Goal: Information Seeking & Learning: Learn about a topic

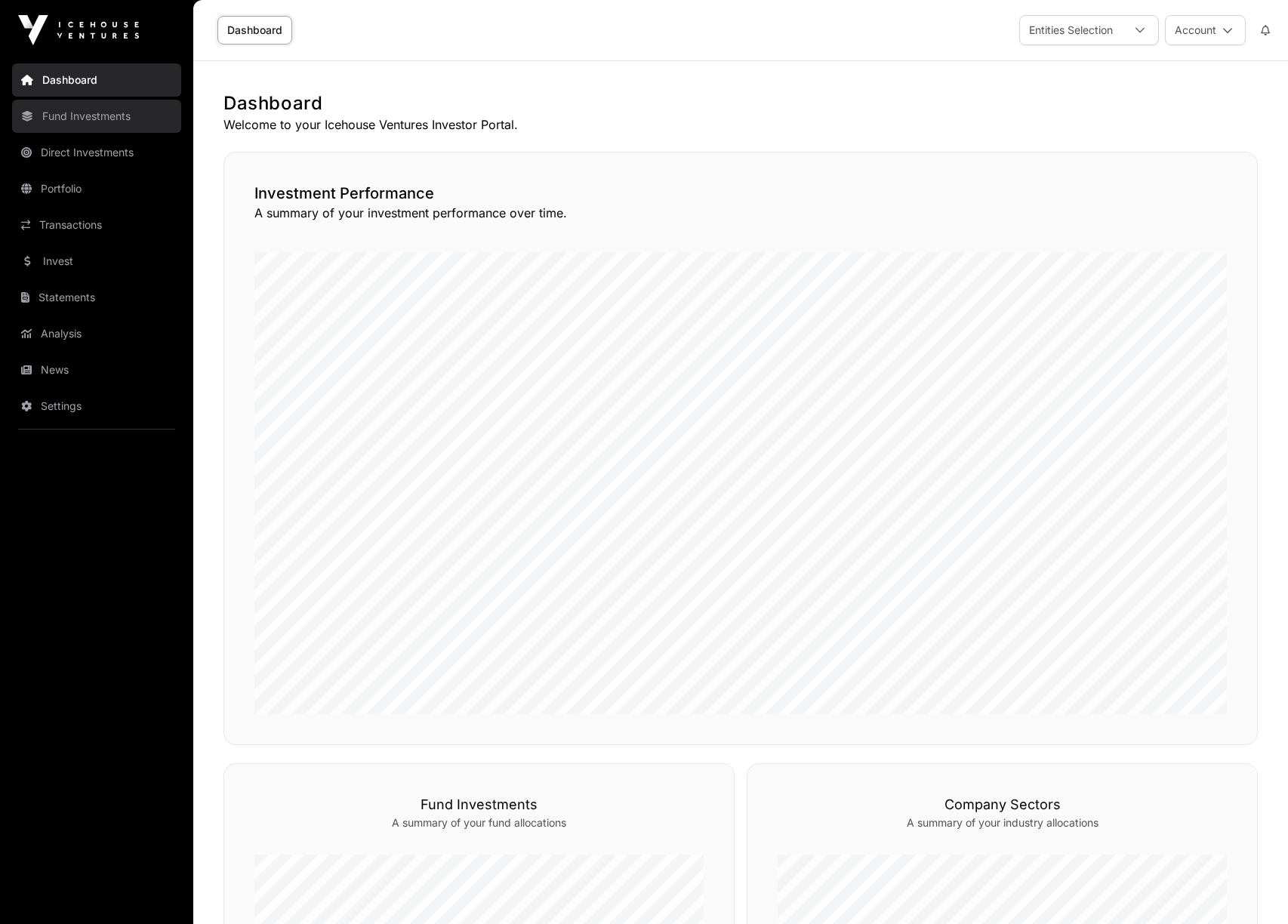
click at [127, 117] on link "Fund Investments" at bounding box center [97, 116] width 169 height 33
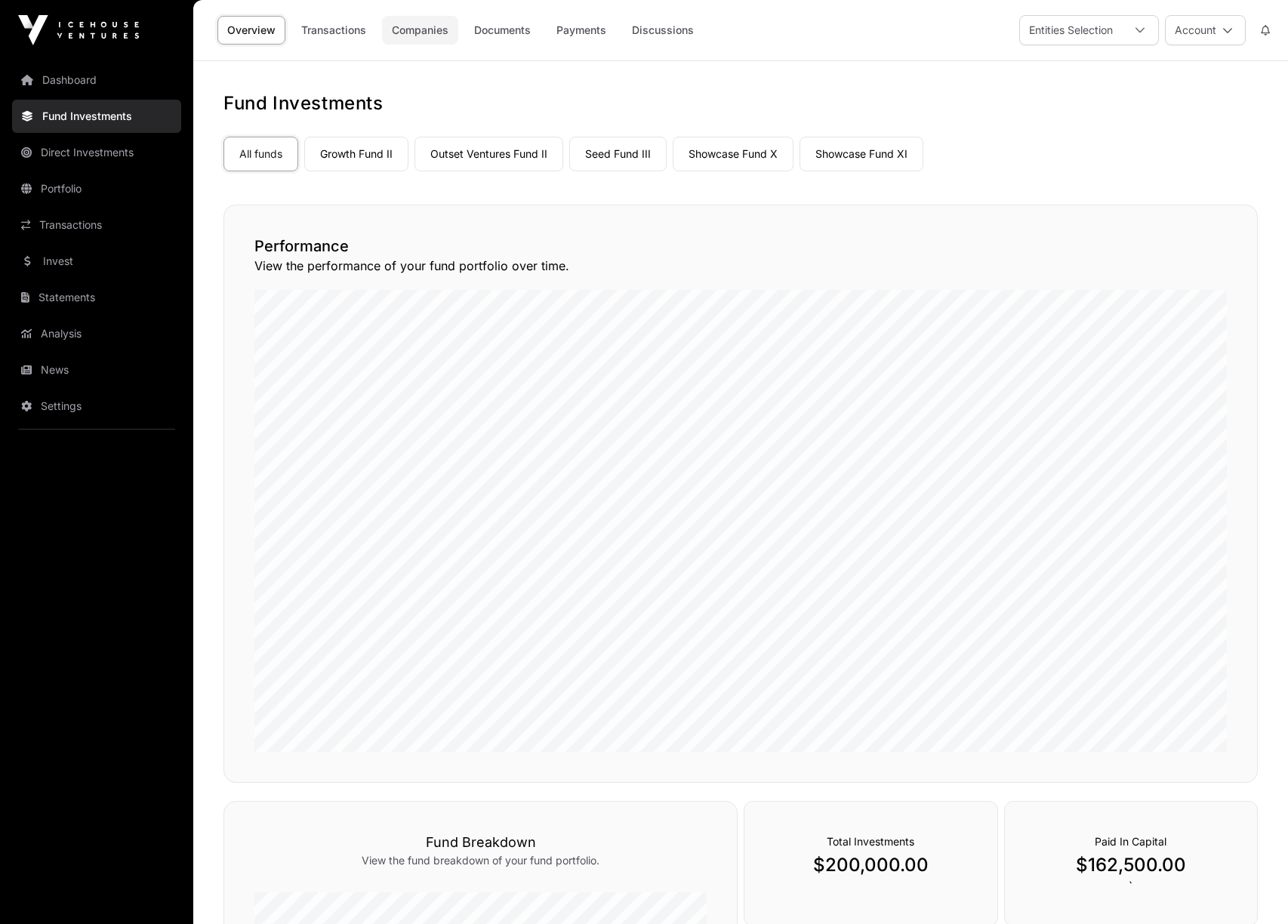
click at [424, 27] on link "Companies" at bounding box center [420, 30] width 76 height 29
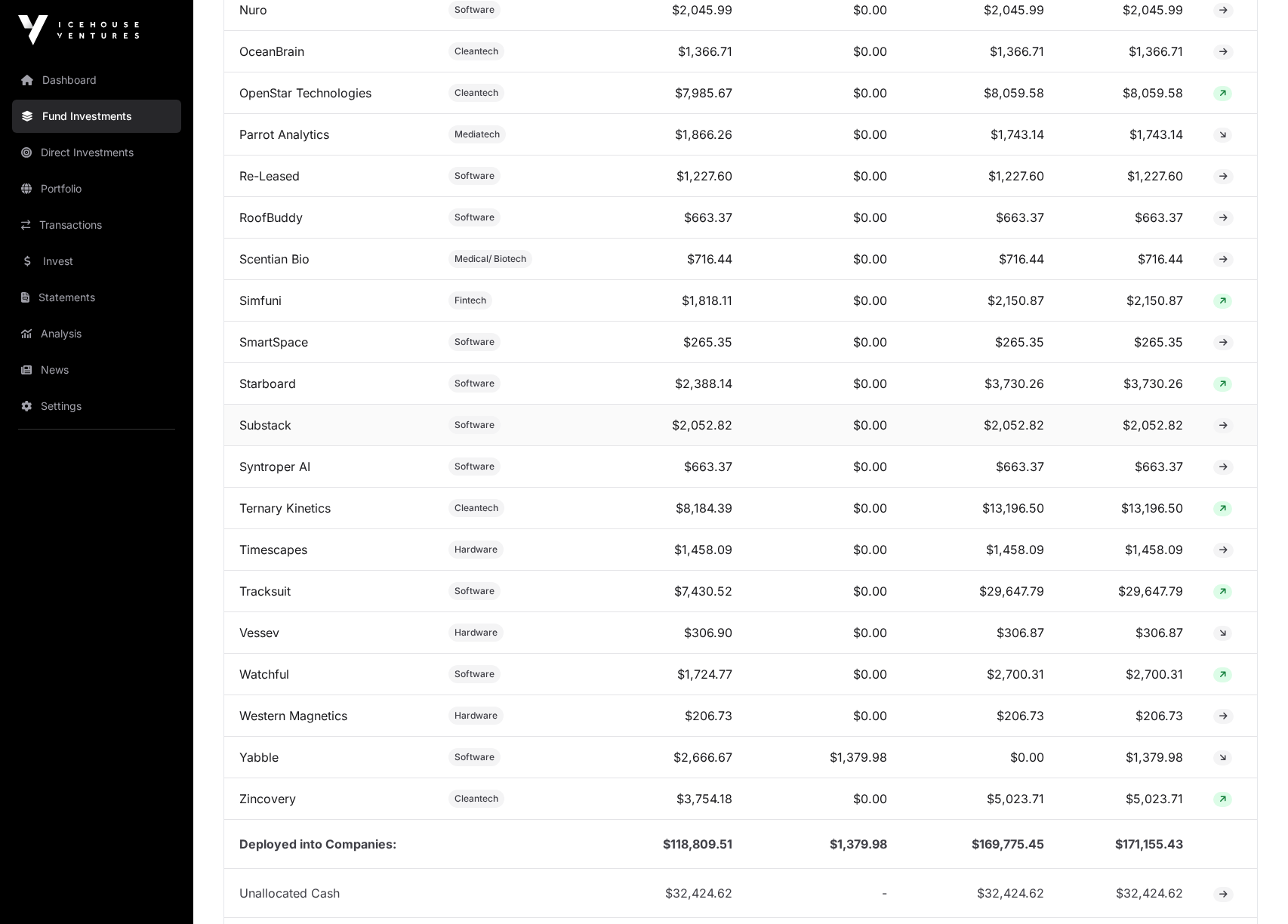
scroll to position [2277, 0]
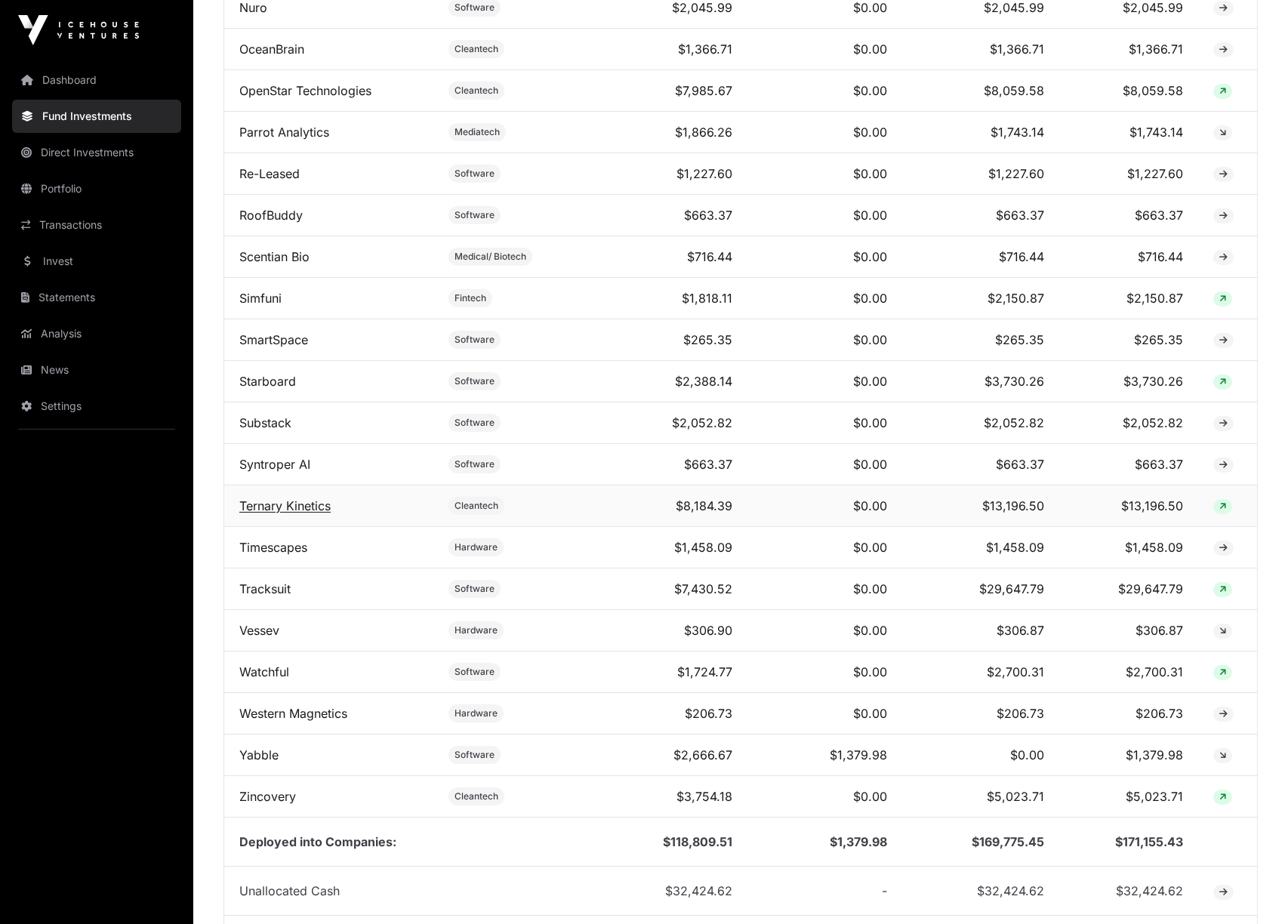
click at [304, 507] on link "Ternary Kinetics" at bounding box center [284, 506] width 92 height 15
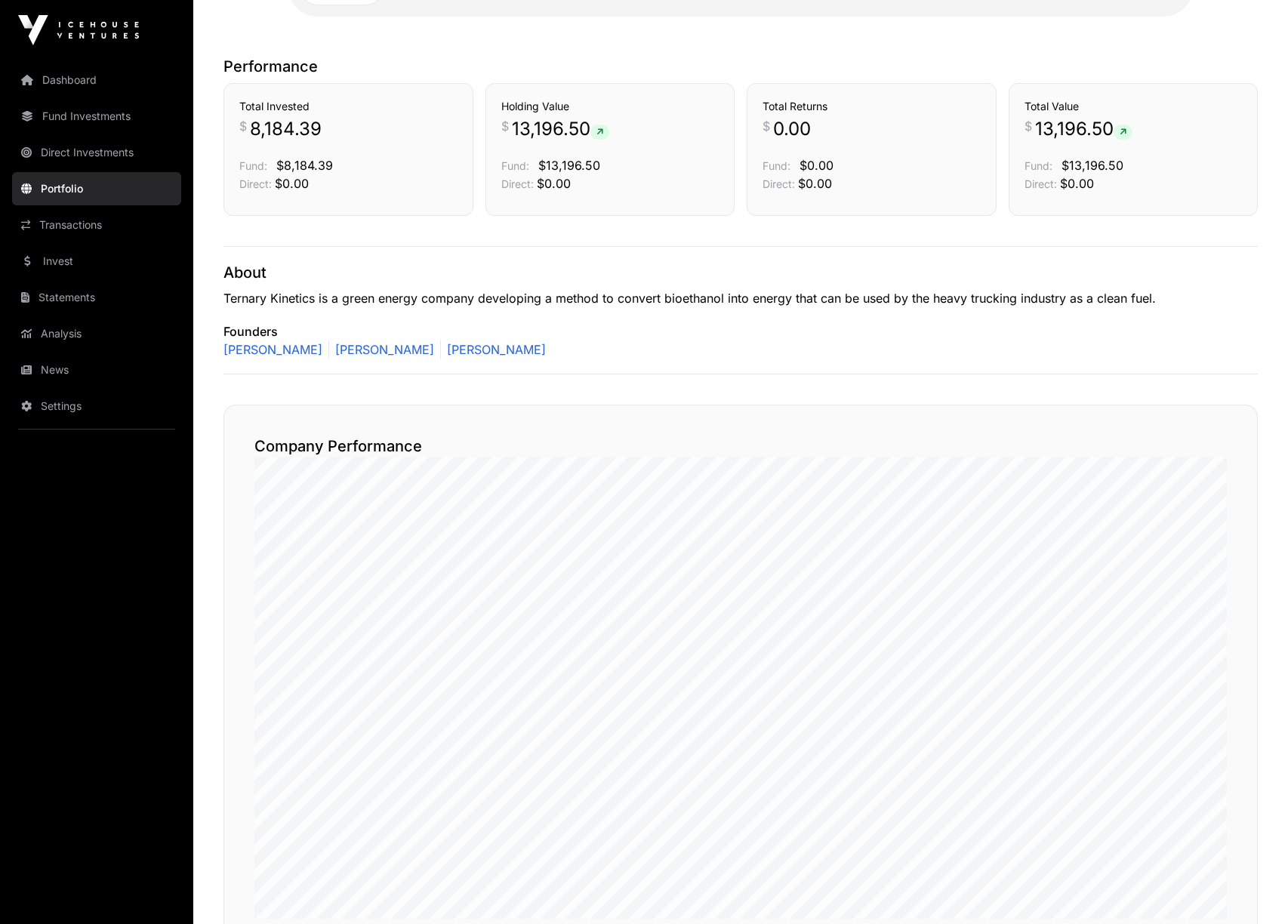
scroll to position [403, 0]
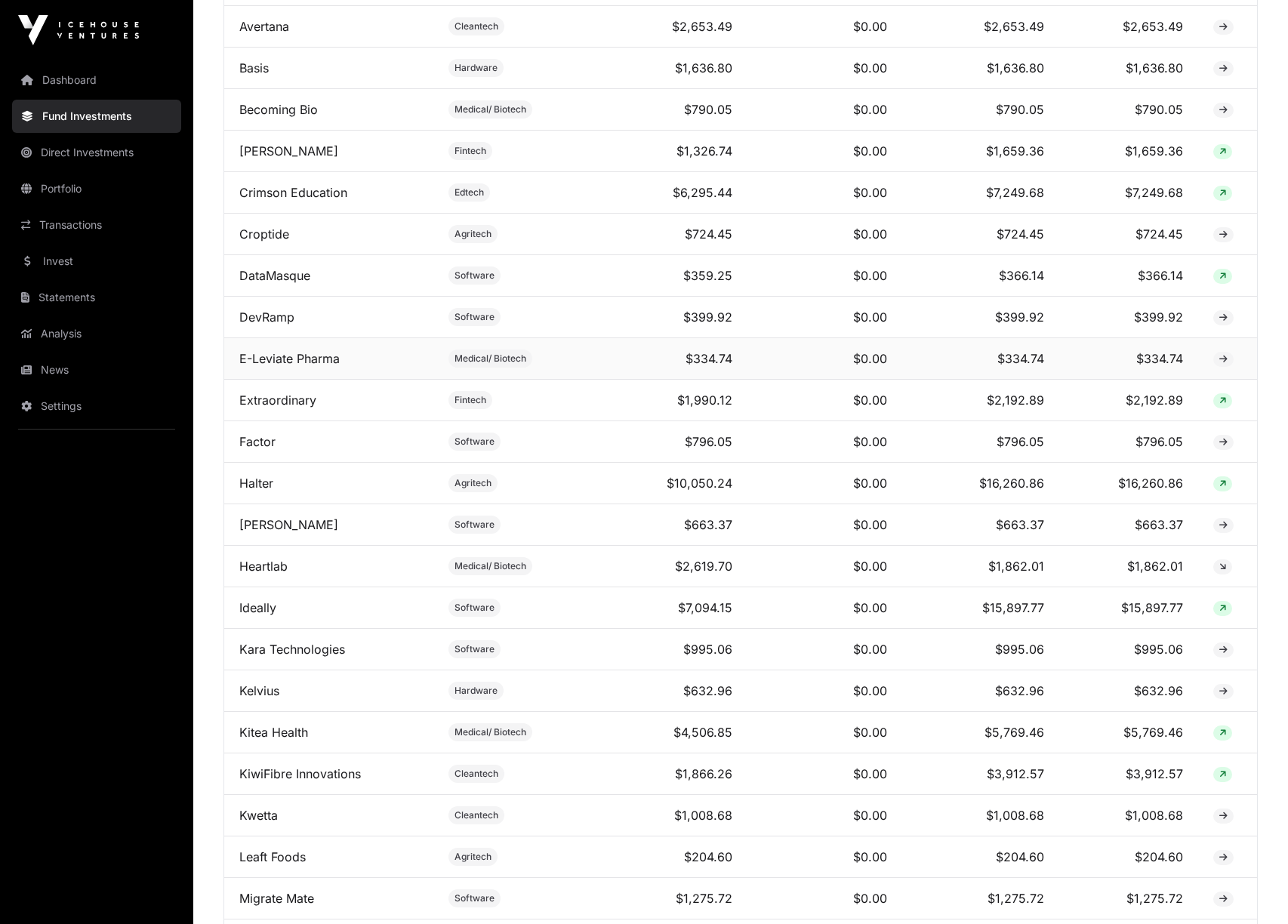
scroll to position [1136, 0]
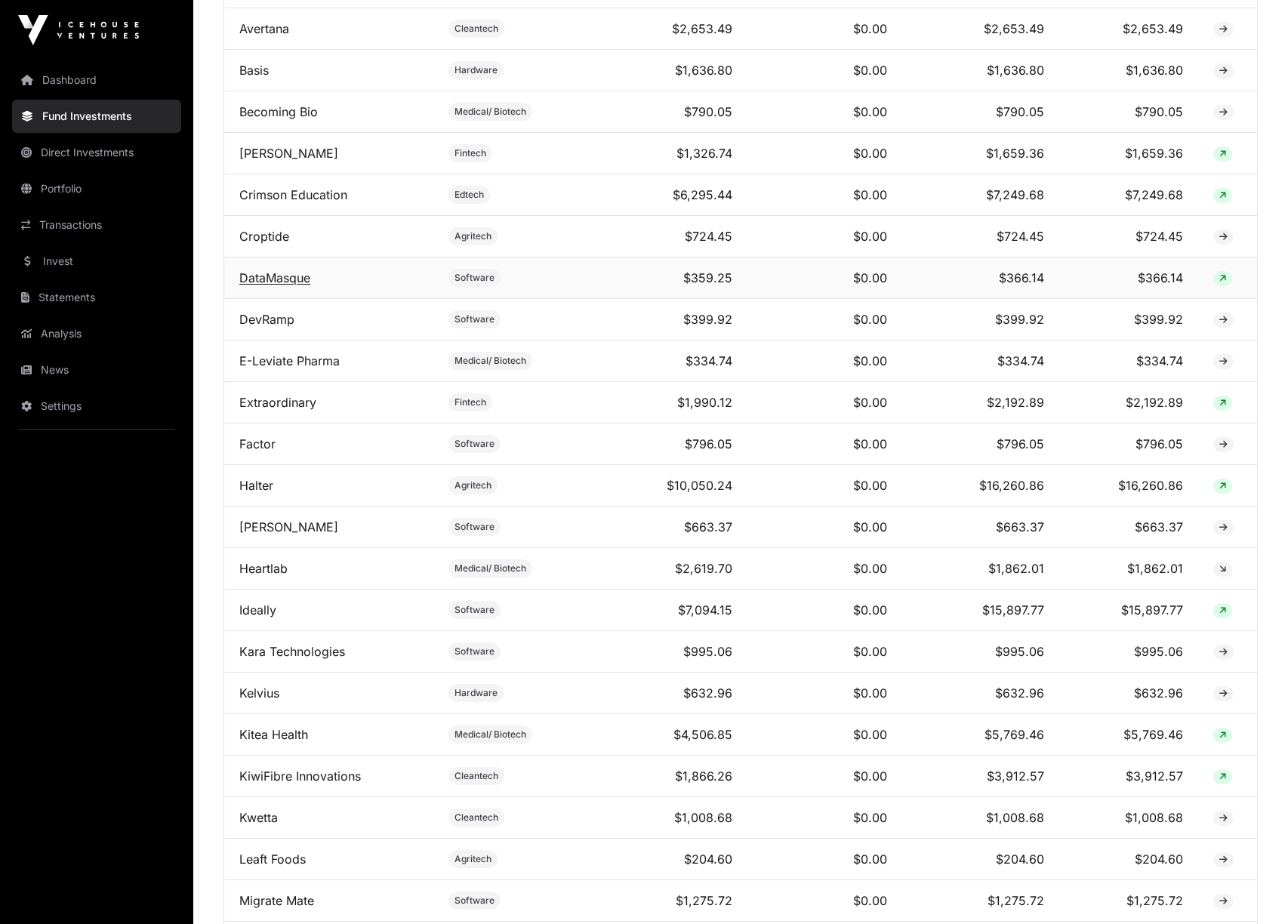
click at [275, 278] on link "DataMasque" at bounding box center [275, 278] width 71 height 15
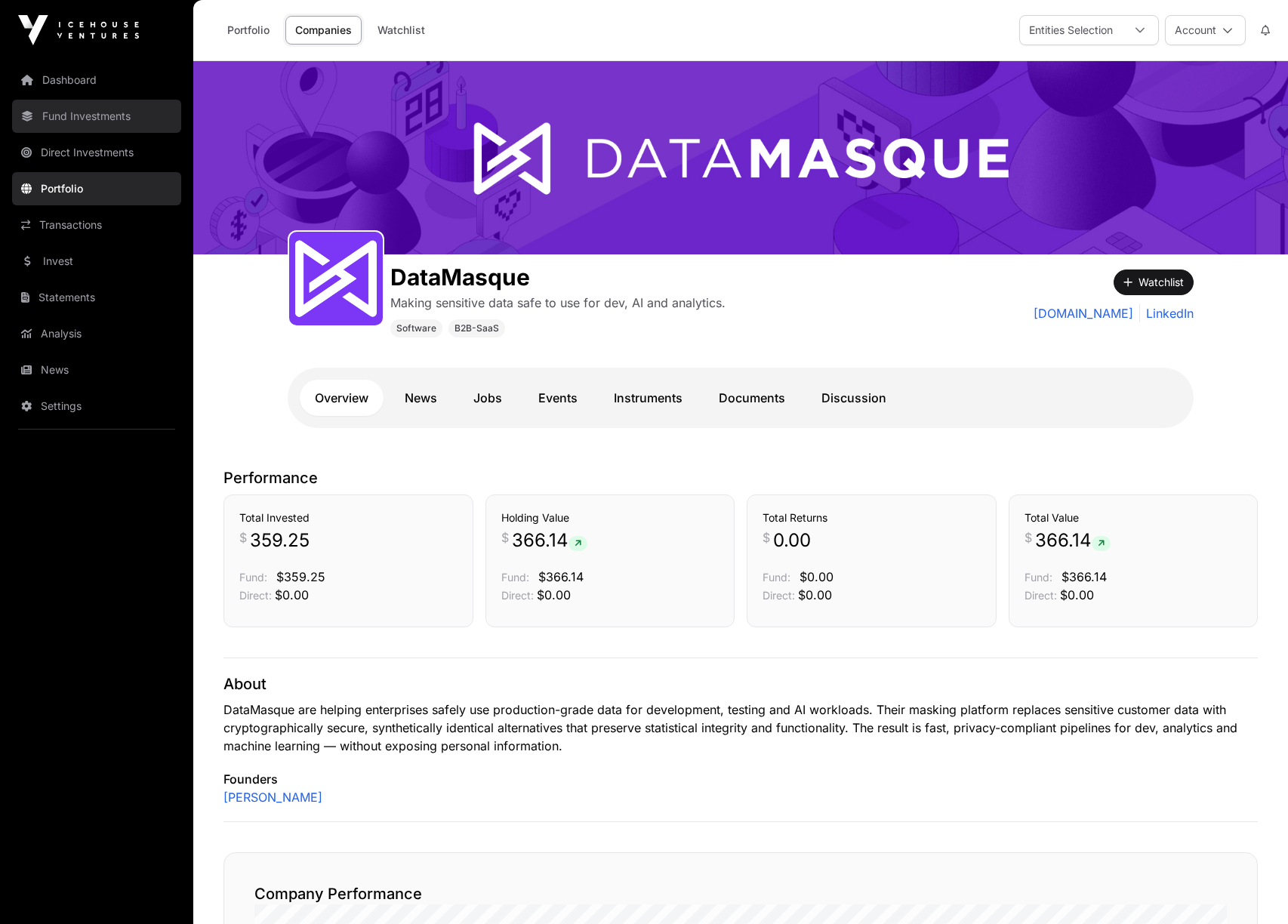
click at [86, 117] on link "Fund Investments" at bounding box center [97, 116] width 169 height 33
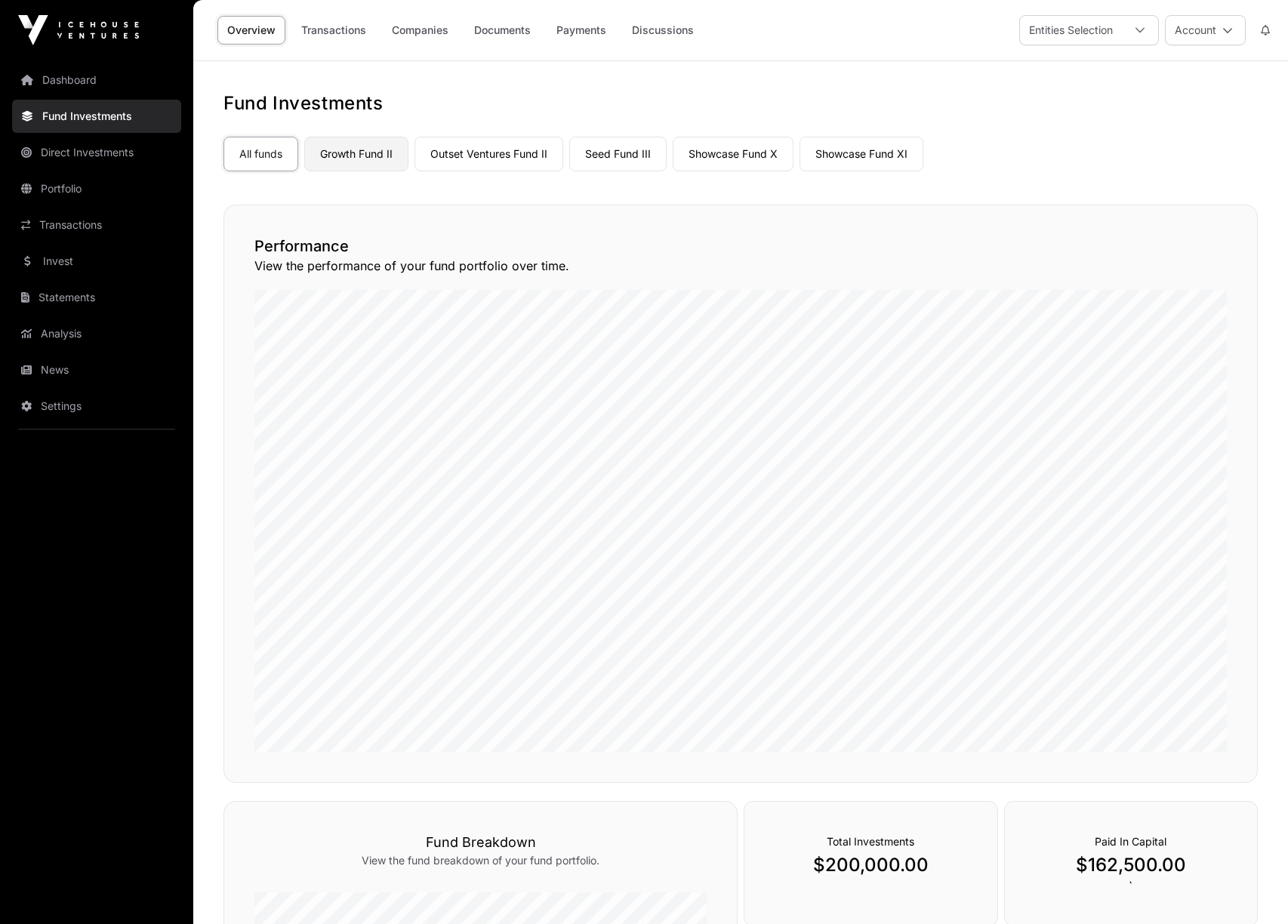
click at [348, 162] on link "Growth Fund II" at bounding box center [356, 154] width 104 height 35
click at [612, 150] on link "Seed Fund III" at bounding box center [618, 154] width 98 height 35
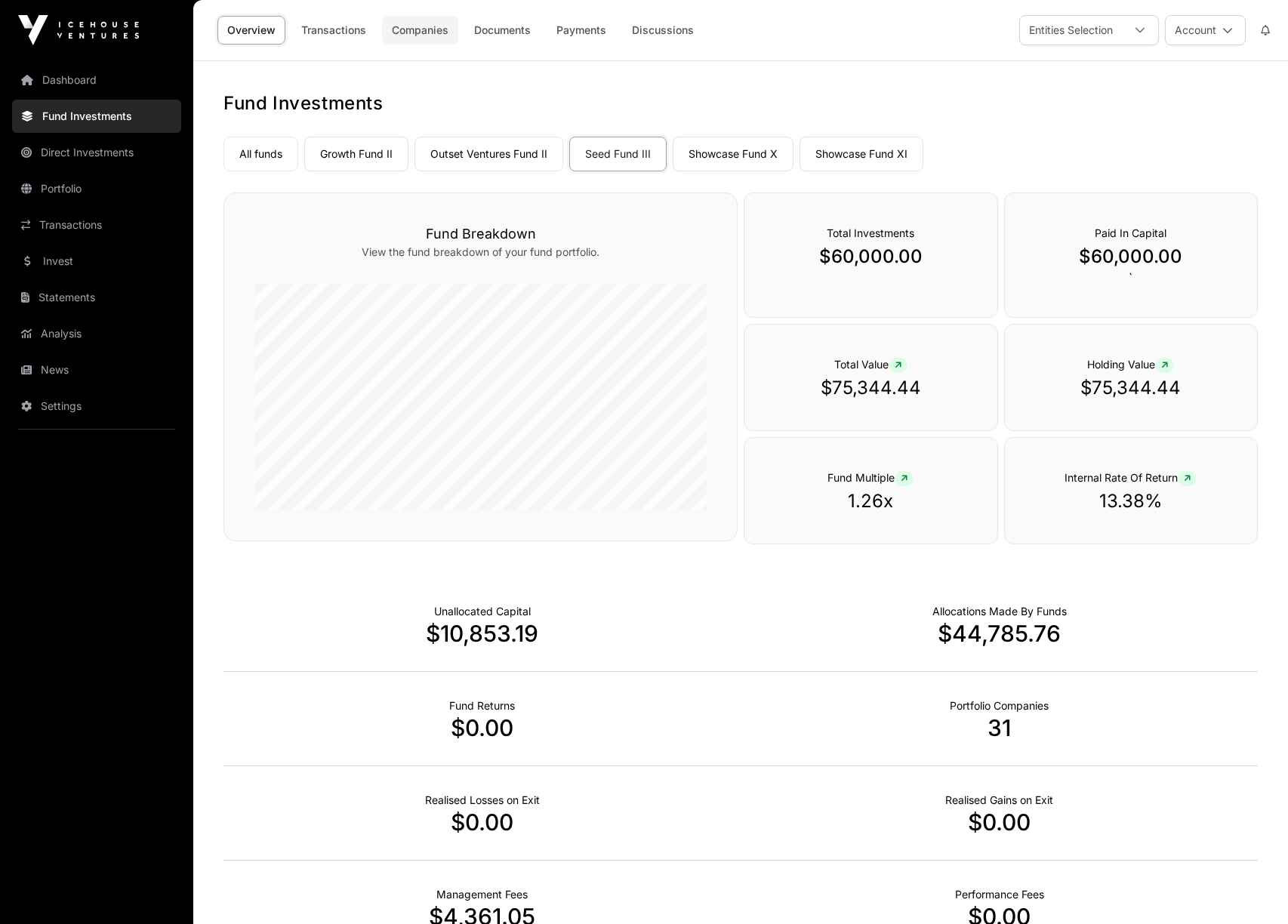
click at [413, 29] on link "Companies" at bounding box center [420, 30] width 76 height 29
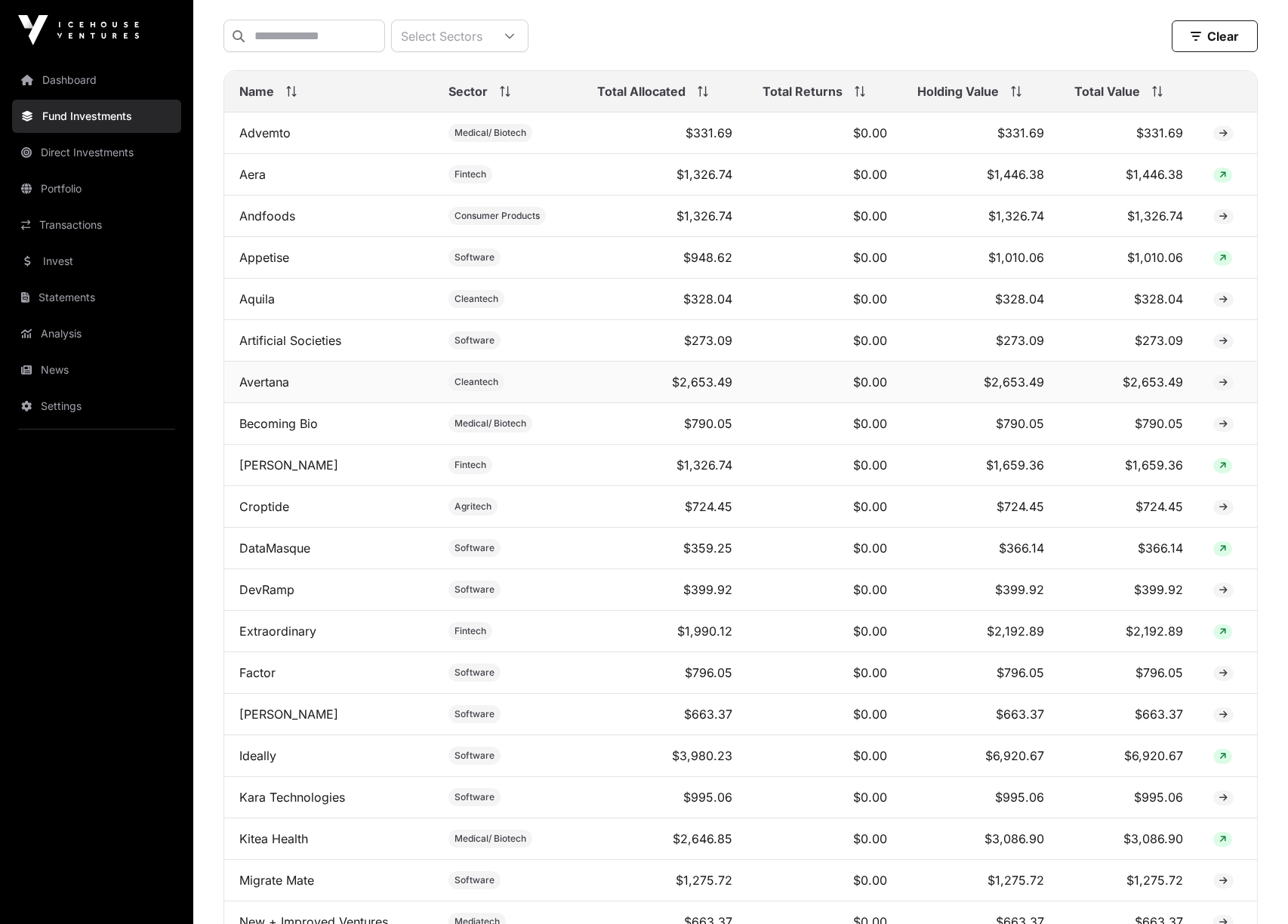
scroll to position [598, 0]
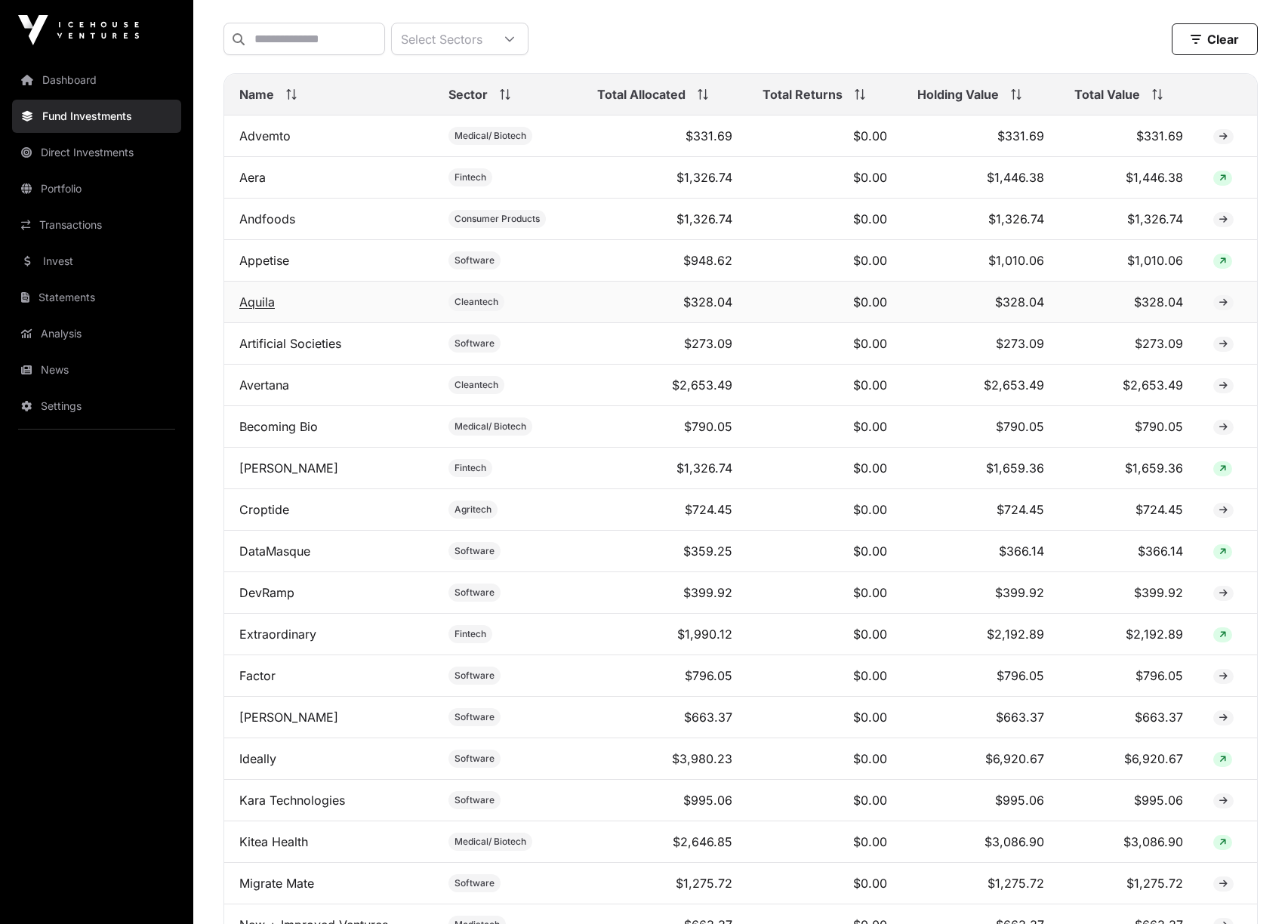
click at [248, 302] on link "Aquila" at bounding box center [256, 302] width 36 height 15
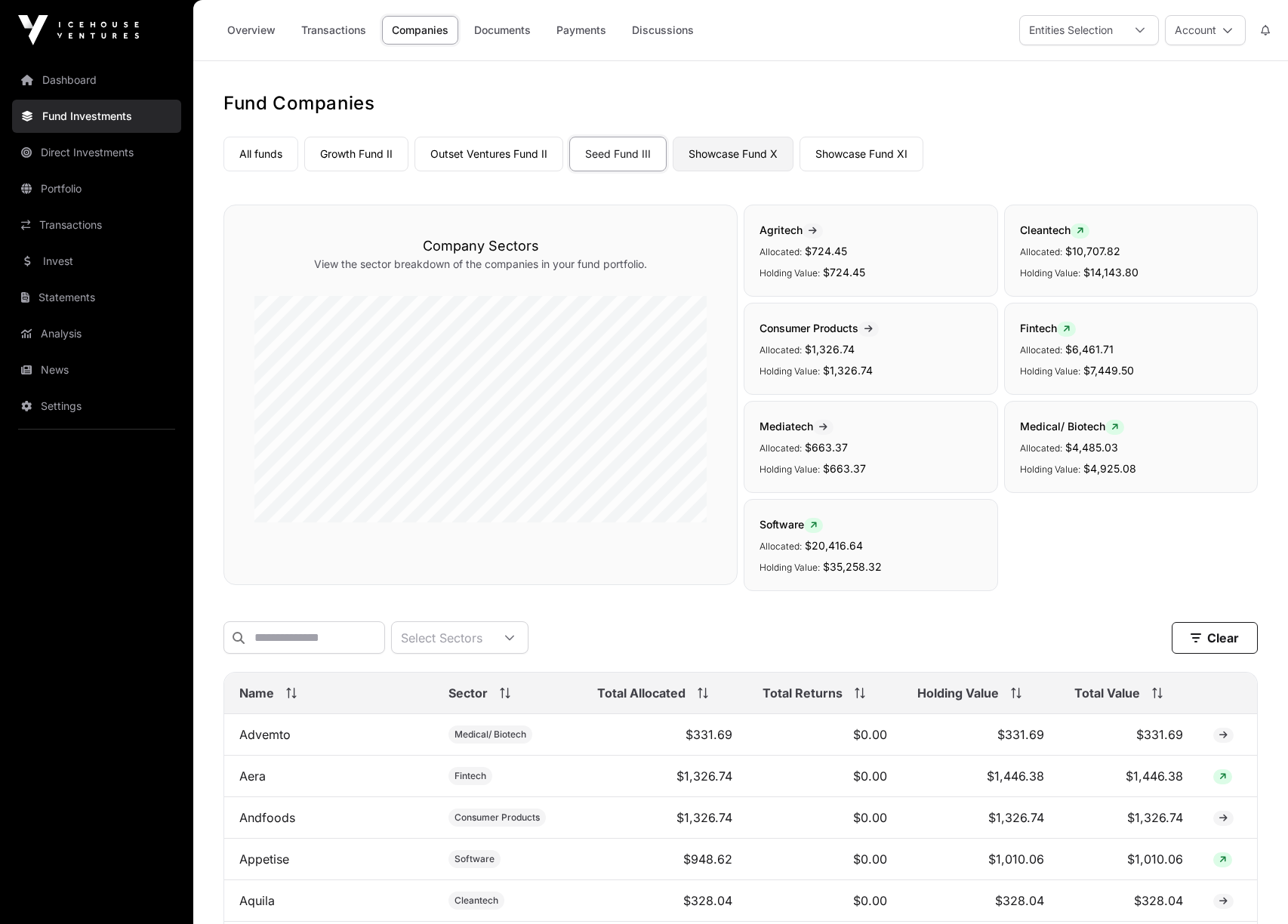
click at [741, 156] on link "Showcase Fund X" at bounding box center [733, 154] width 121 height 35
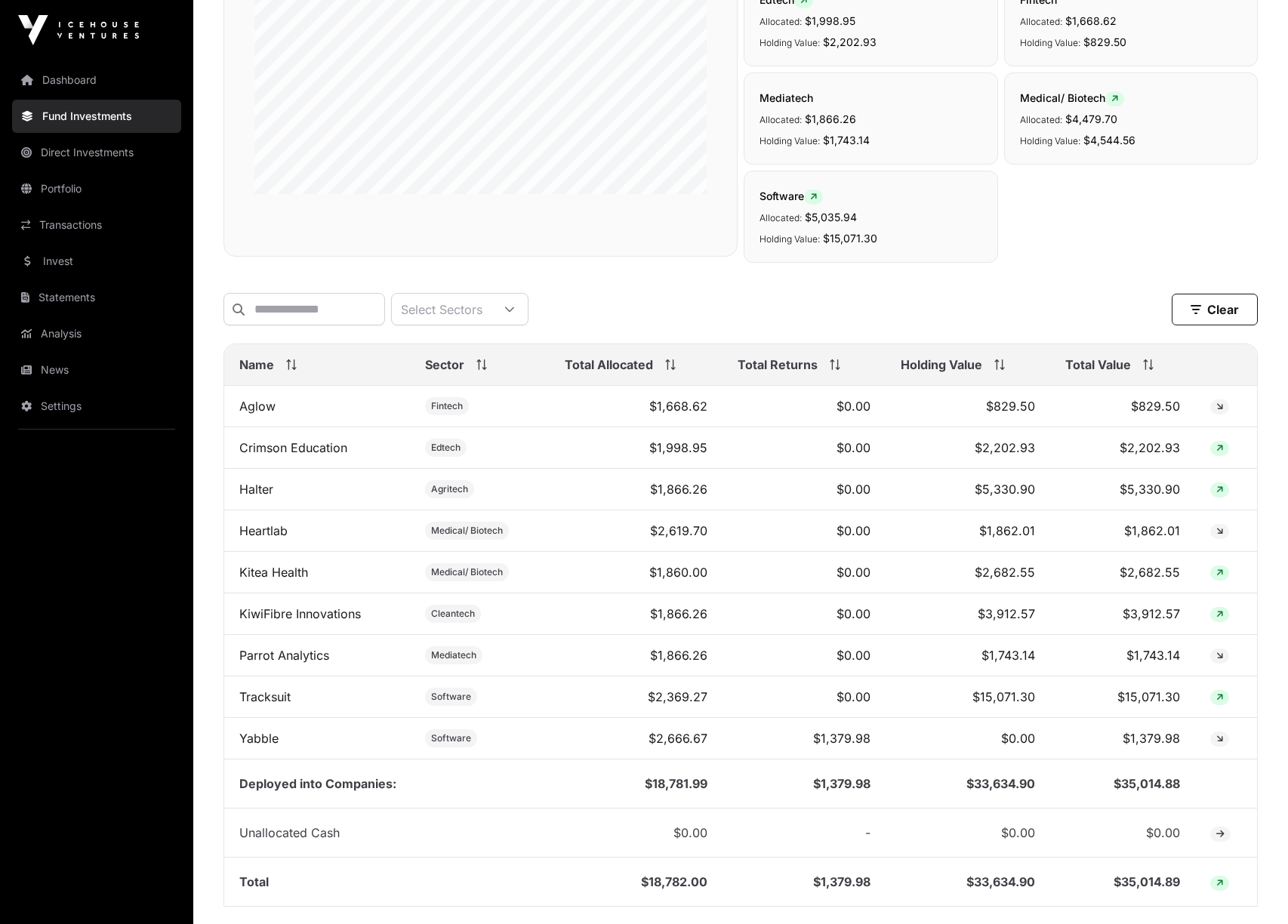
scroll to position [330, 0]
click at [267, 537] on link "Heartlab" at bounding box center [263, 529] width 48 height 15
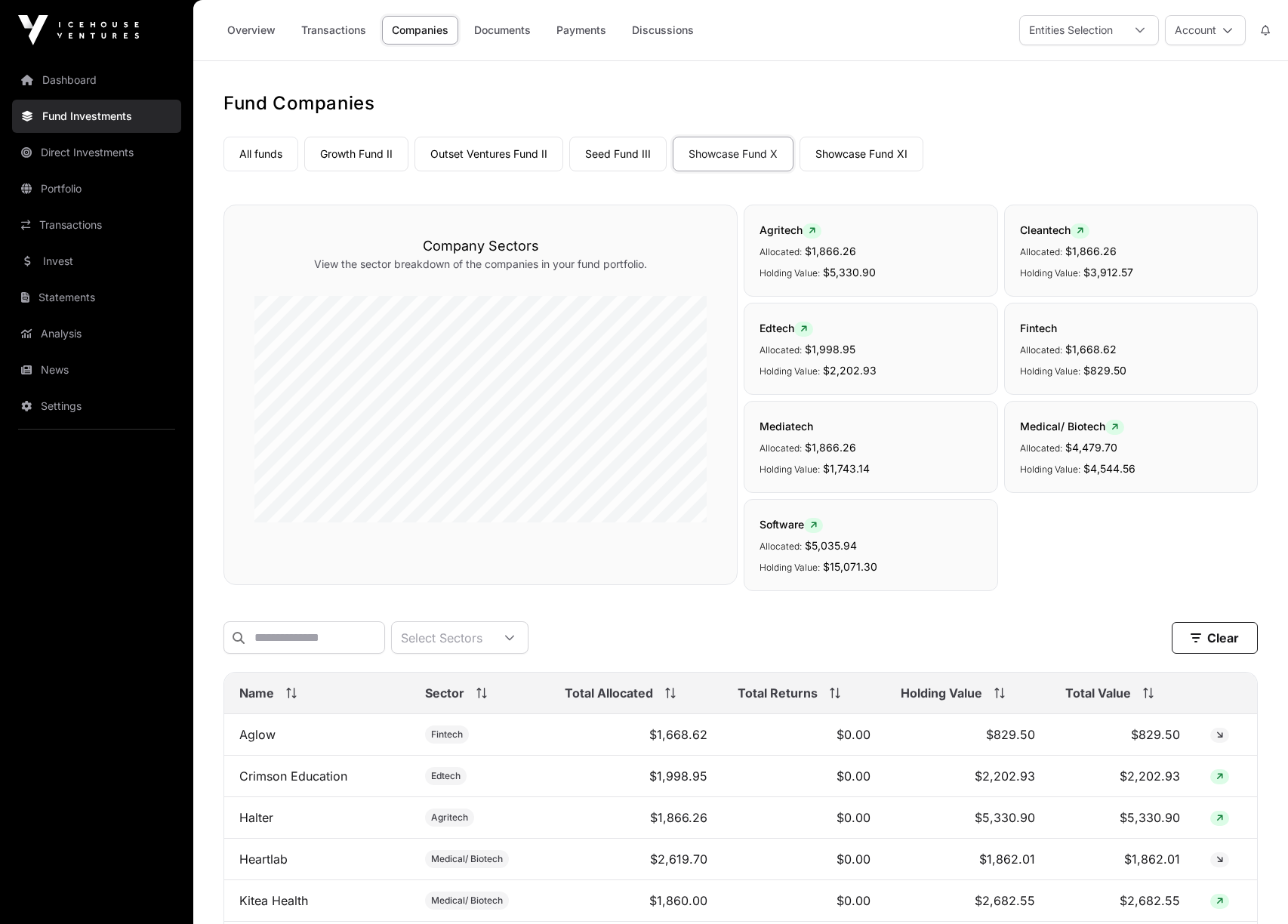
scroll to position [330, 0]
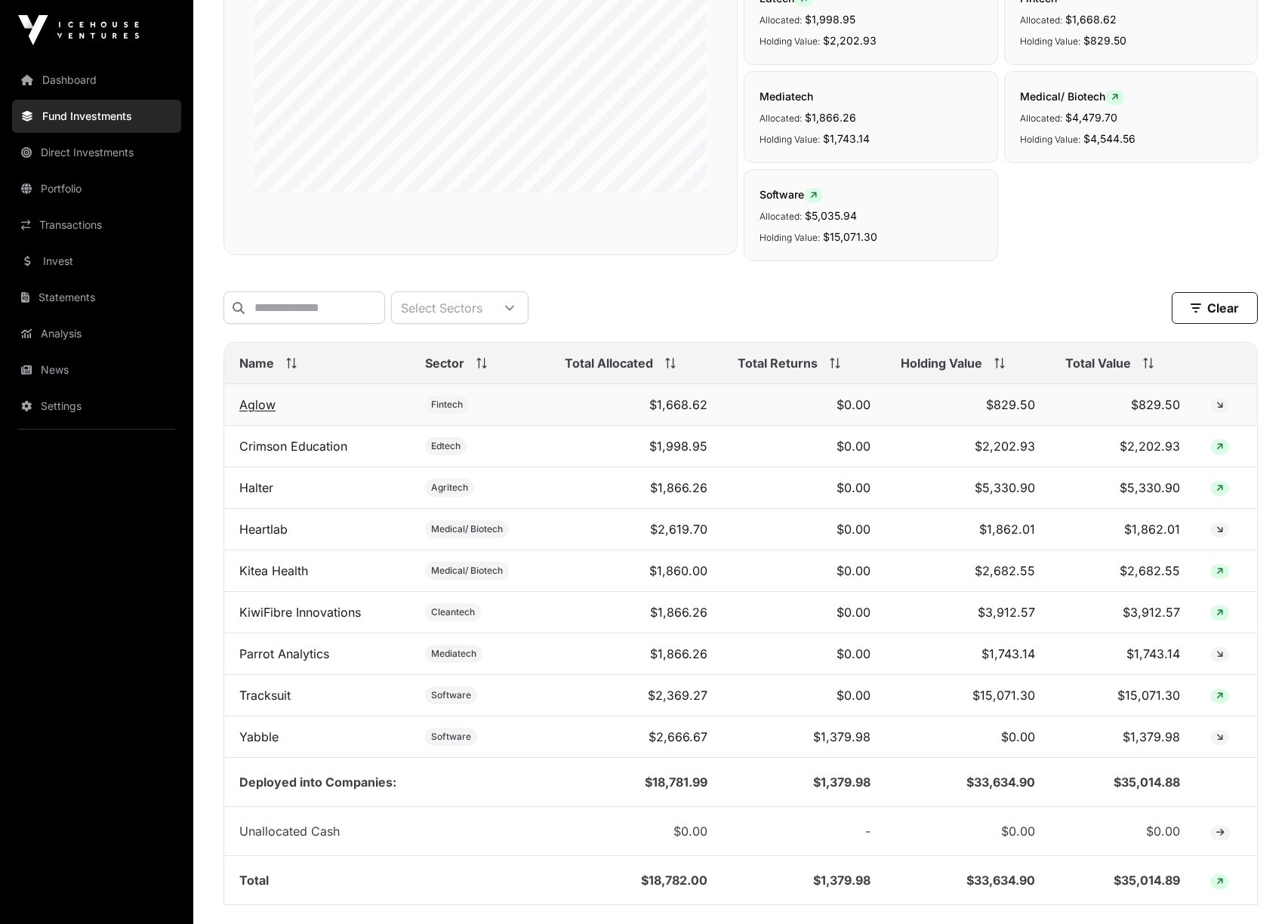
click at [255, 408] on link "Aglow" at bounding box center [257, 405] width 36 height 15
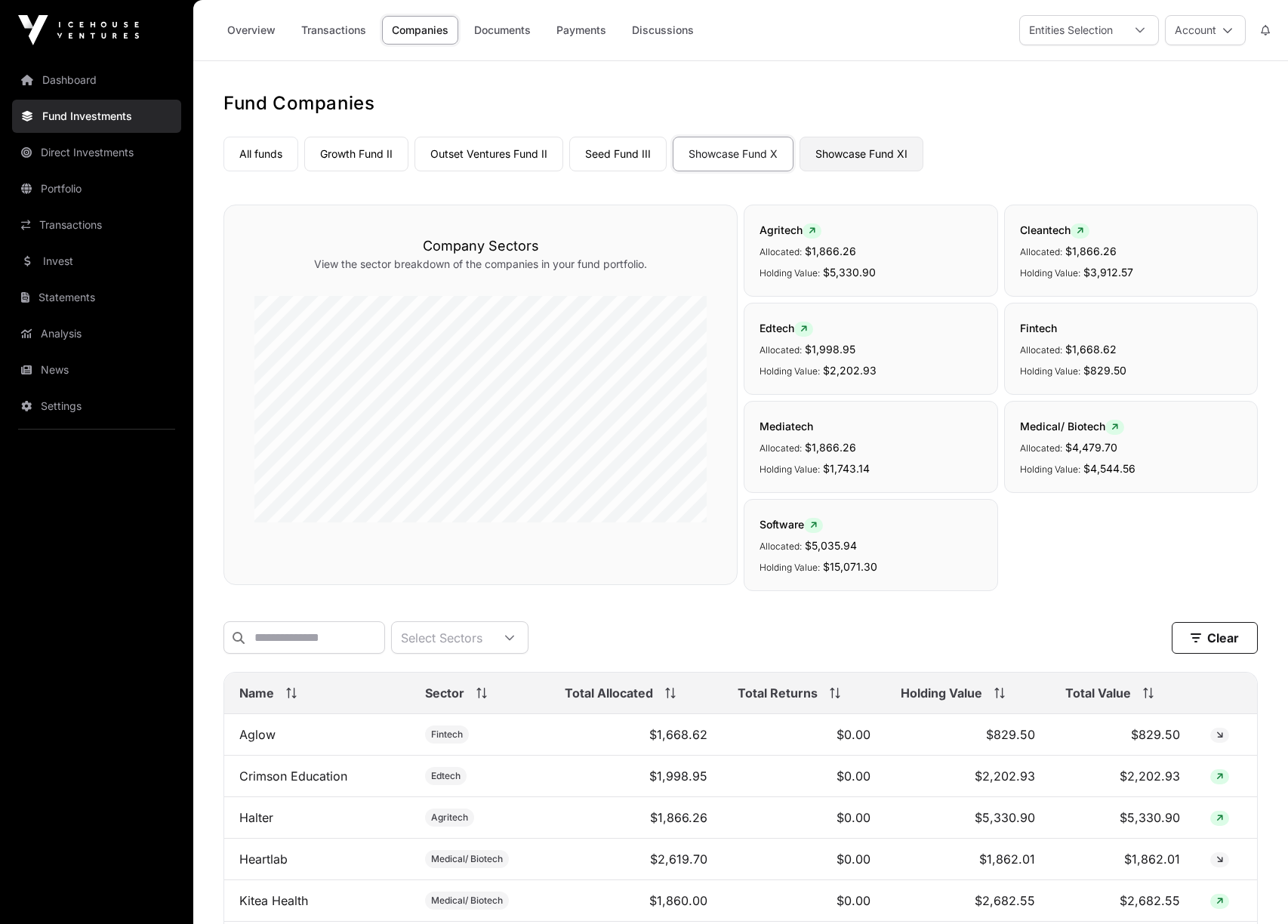
click at [876, 151] on link "Showcase Fund XI" at bounding box center [861, 154] width 124 height 35
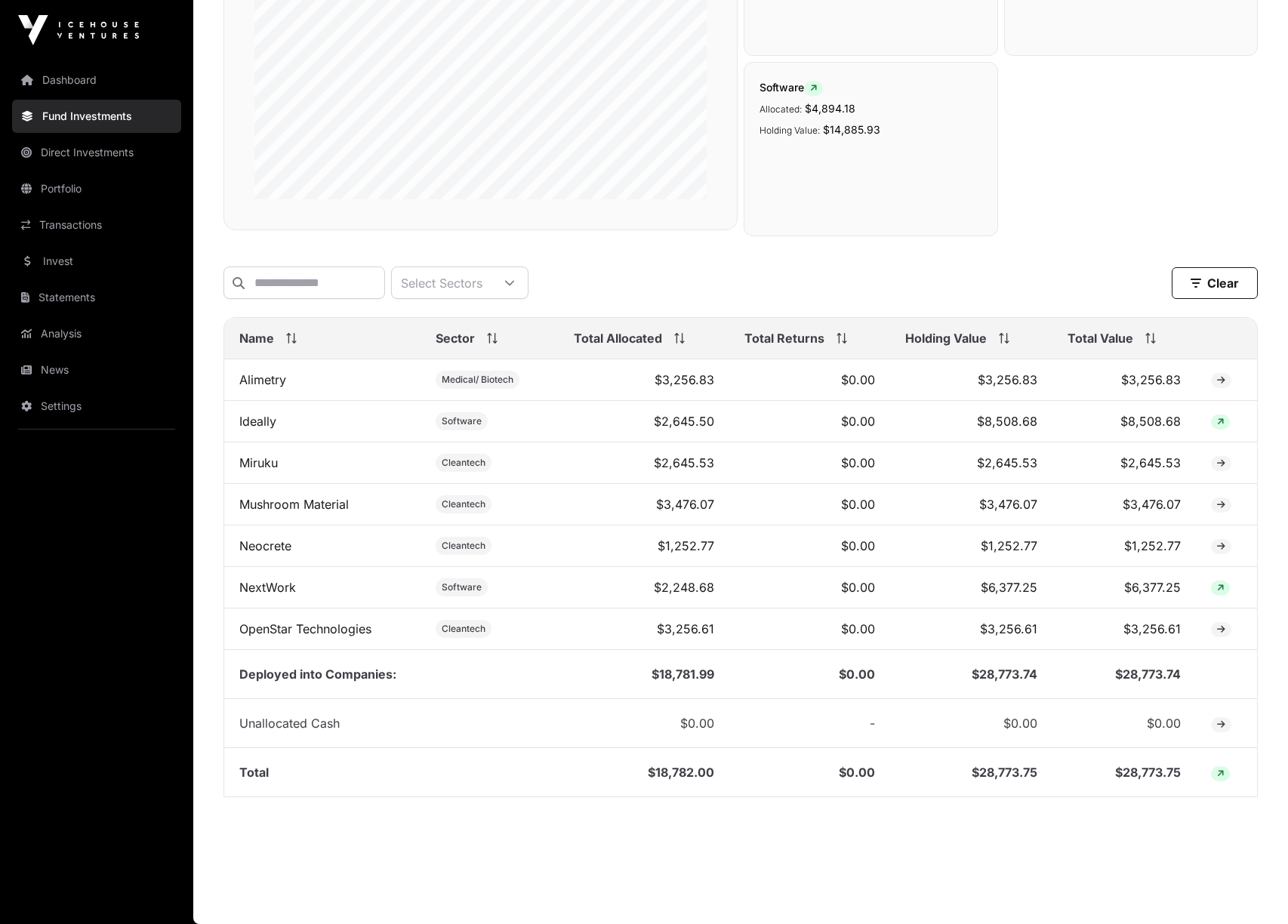
scroll to position [325, 0]
click at [254, 425] on link "Ideally" at bounding box center [257, 421] width 37 height 15
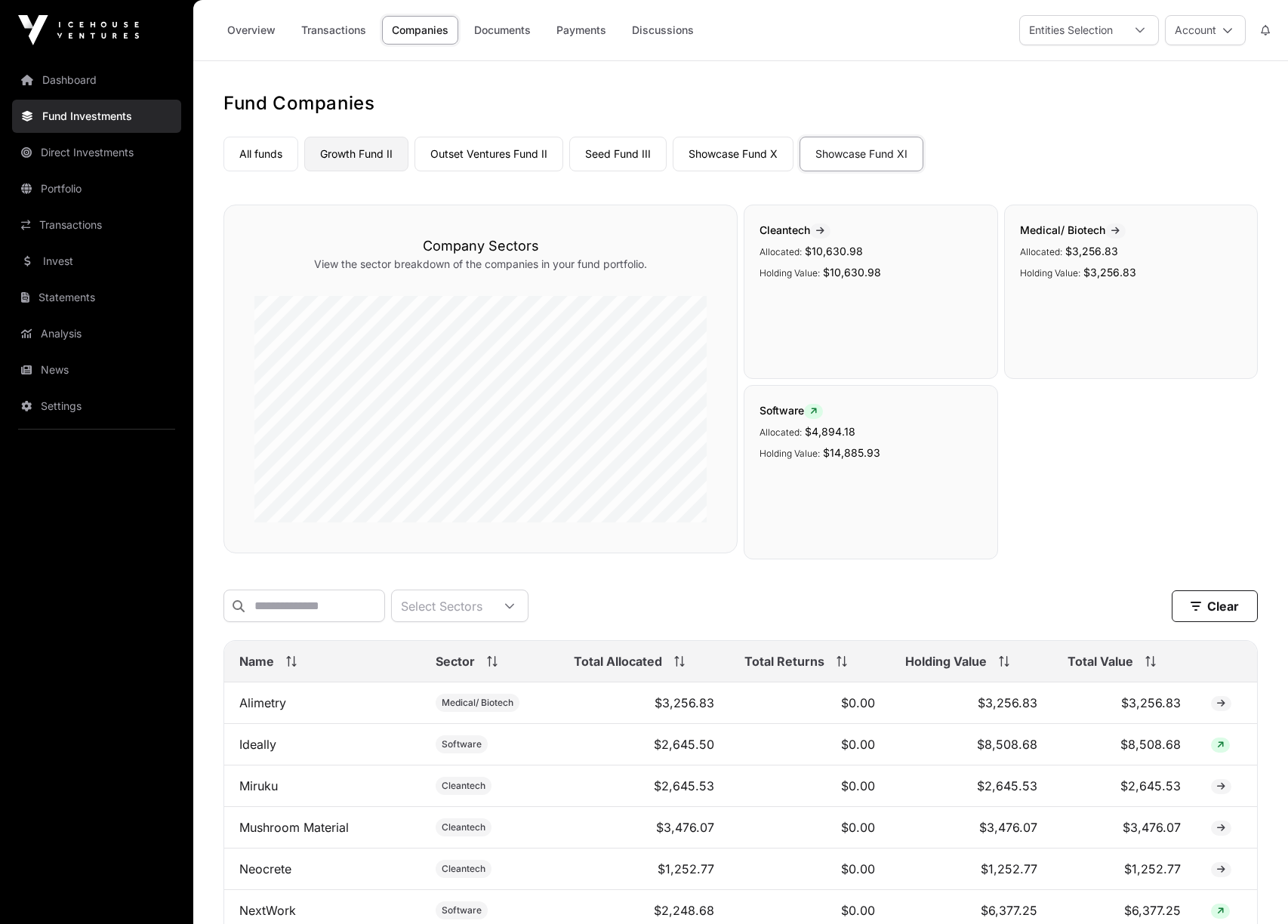
click at [387, 156] on link "Growth Fund II" at bounding box center [356, 154] width 104 height 35
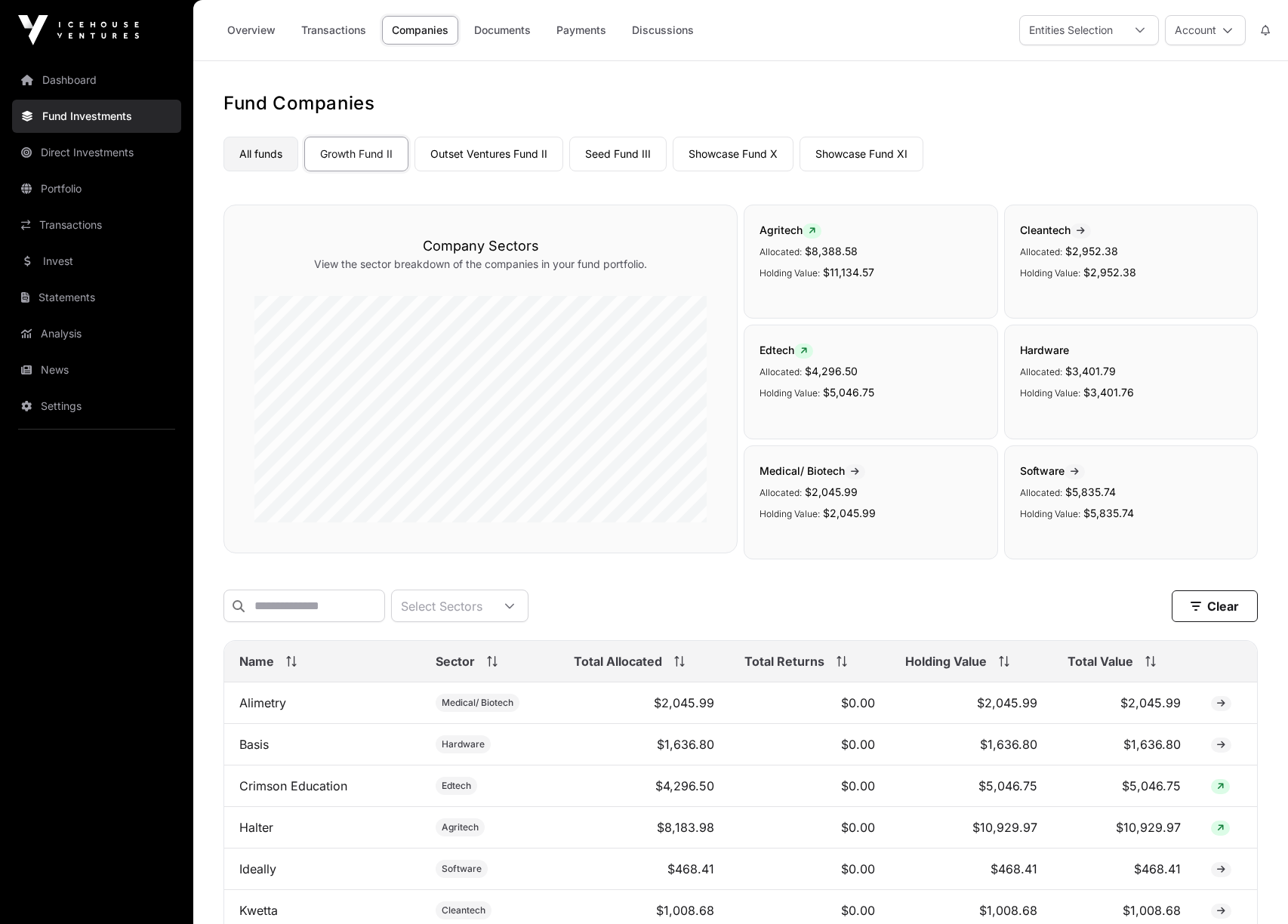
click at [264, 156] on link "All funds" at bounding box center [260, 154] width 75 height 35
